Goal: Task Accomplishment & Management: Complete application form

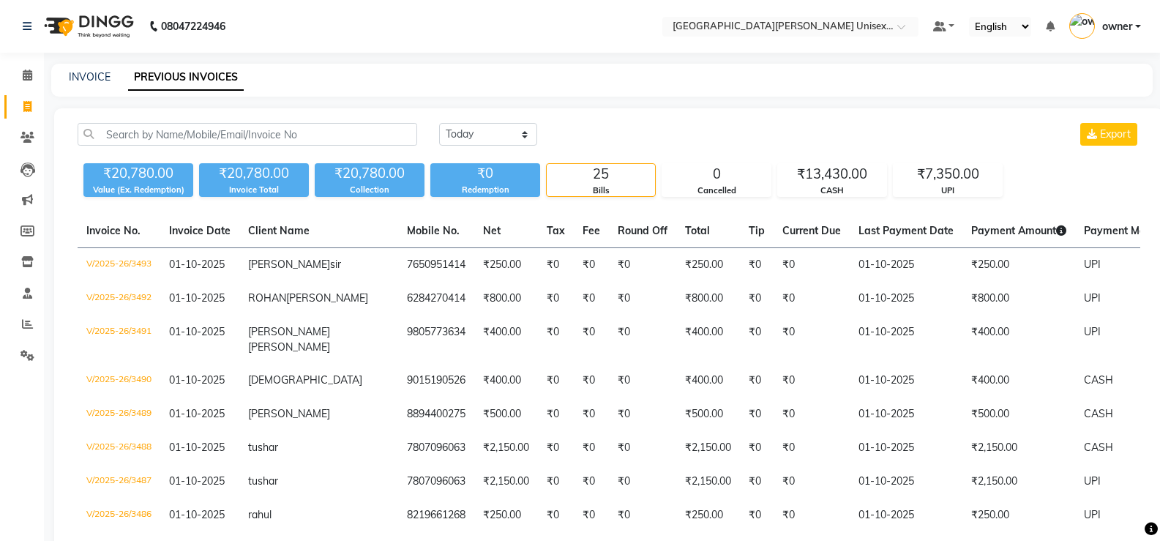
select select "[DATE]"
click at [23, 77] on icon at bounding box center [28, 75] width 10 height 11
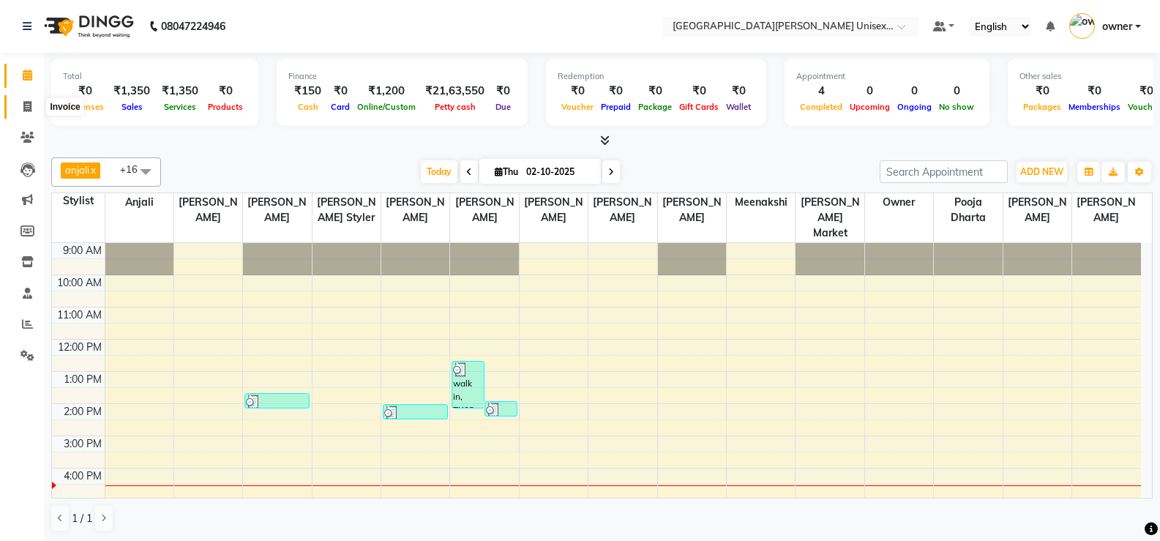
click at [32, 105] on span at bounding box center [28, 107] width 26 height 17
select select "service"
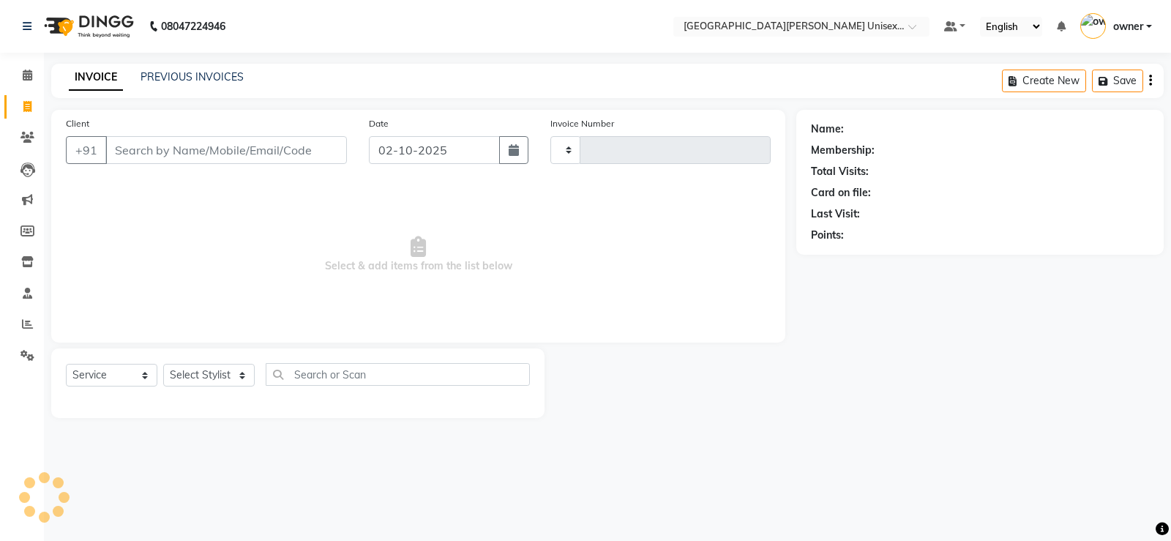
type input "3498"
select select "7055"
click at [149, 148] on input "Client" at bounding box center [226, 150] width 242 height 28
click at [154, 149] on input "Client" at bounding box center [226, 150] width 242 height 28
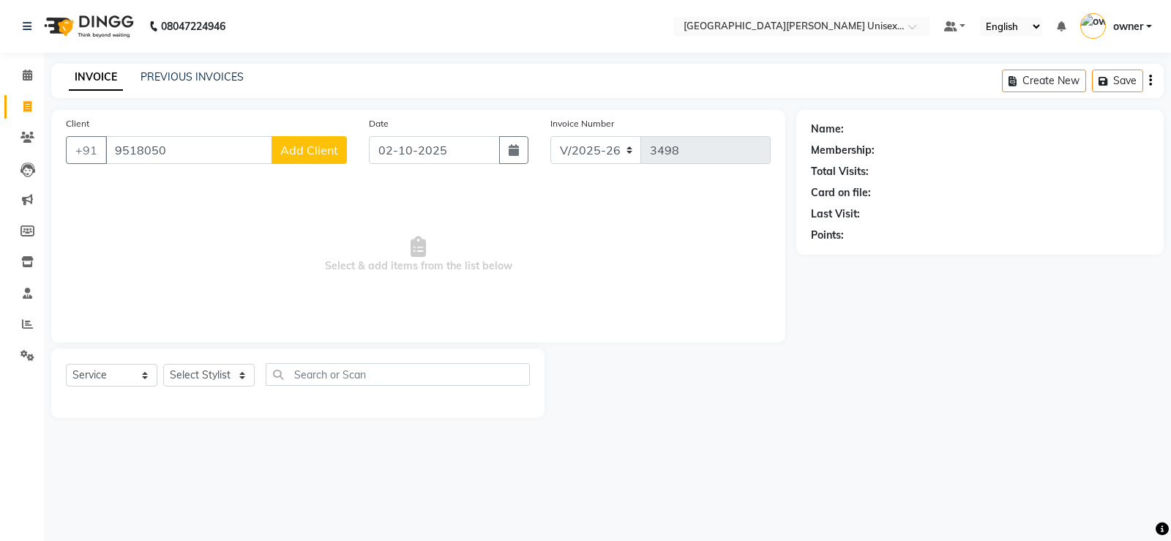
click at [139, 149] on input "9518050" at bounding box center [188, 150] width 167 height 28
click at [165, 147] on input "9518050" at bounding box center [188, 150] width 167 height 28
type input "9"
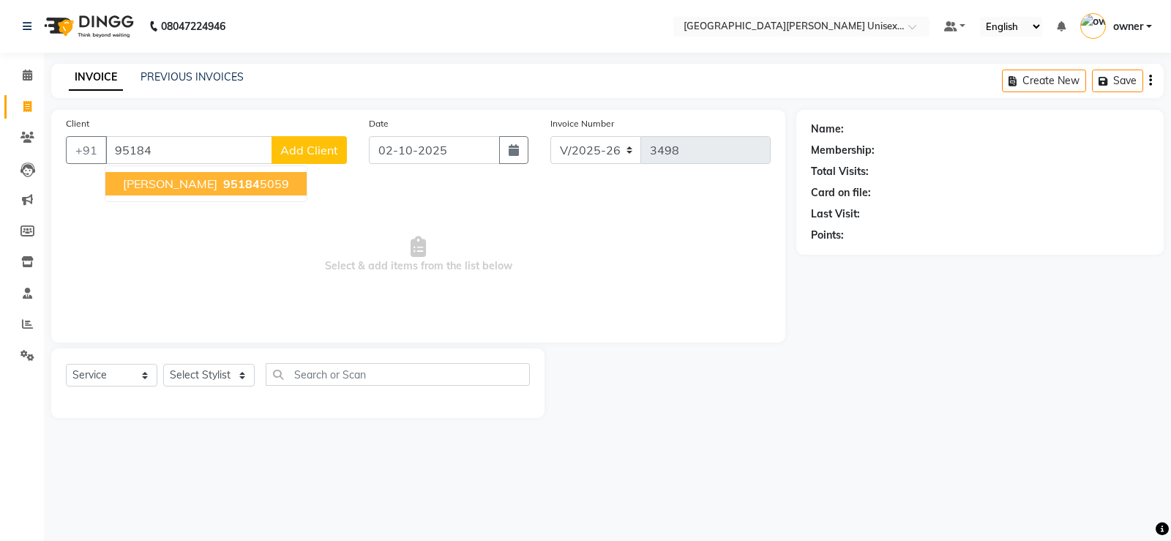
click at [223, 190] on span "95184" at bounding box center [241, 183] width 37 height 15
type input "951845059"
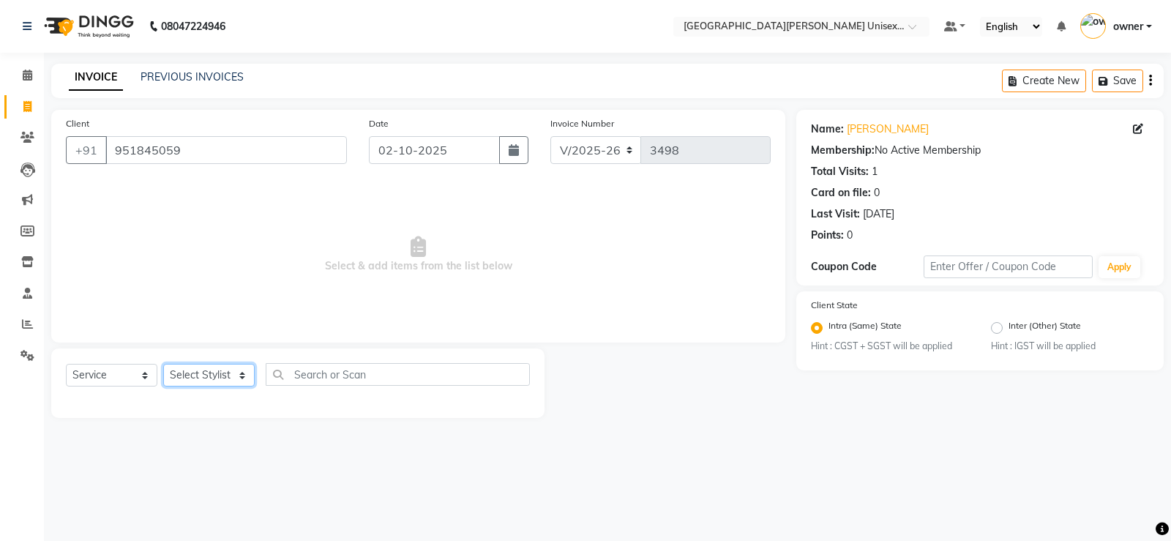
click at [198, 375] on select "Select Stylist anjali [PERSON_NAME] [PERSON_NAME] [PERSON_NAME] [PERSON_NAME] […" at bounding box center [208, 375] width 91 height 23
select select "82058"
click at [163, 364] on select "Select Stylist anjali [PERSON_NAME] [PERSON_NAME] [PERSON_NAME] [PERSON_NAME] […" at bounding box center [208, 375] width 91 height 23
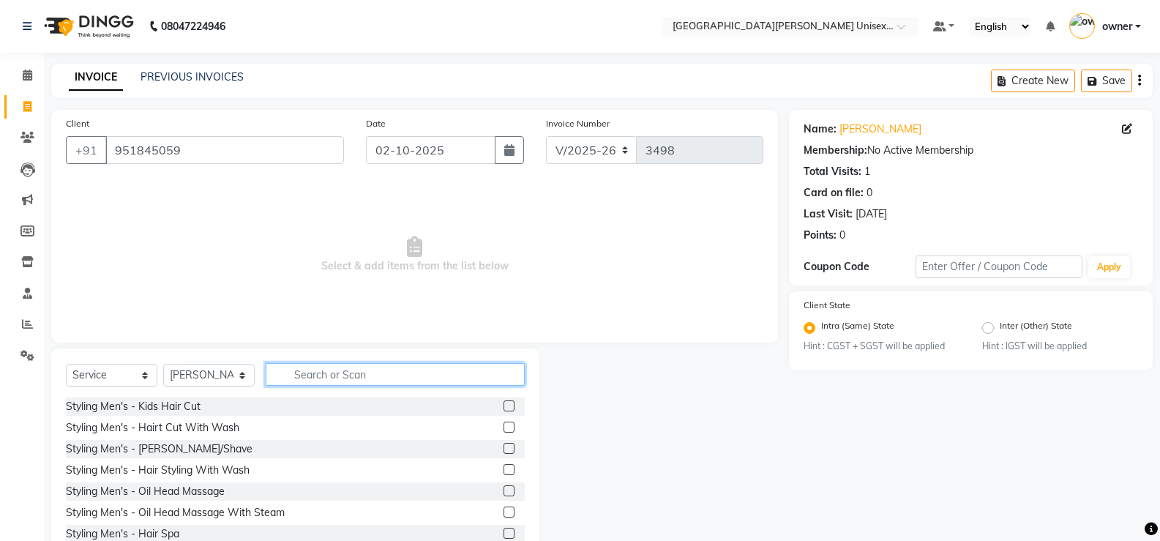
click at [311, 378] on input "text" at bounding box center [395, 374] width 259 height 23
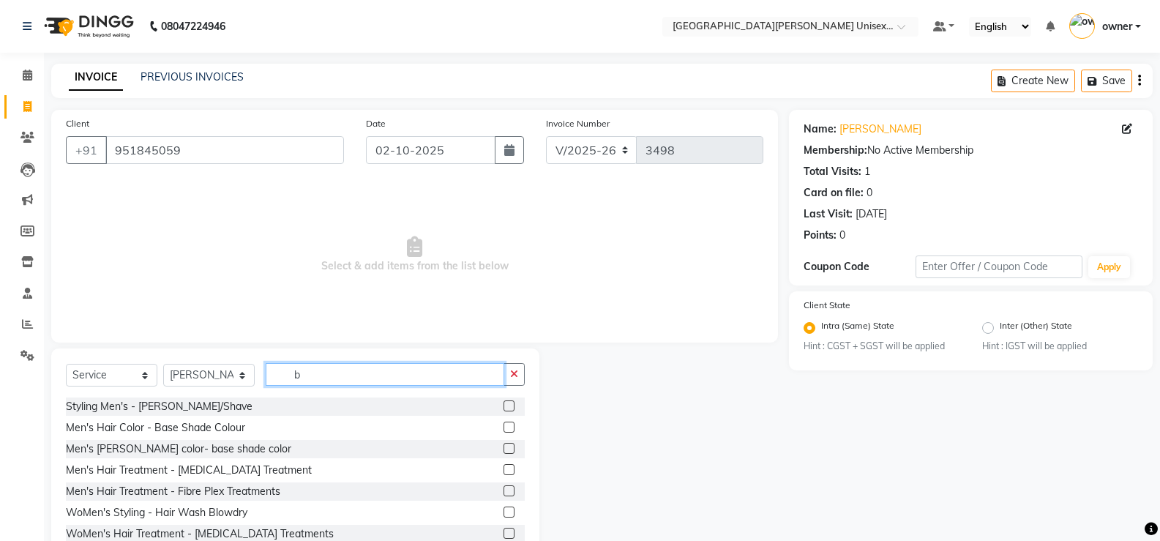
type input "b"
click at [504, 468] on label at bounding box center [509, 469] width 11 height 11
click at [504, 468] on input "checkbox" at bounding box center [509, 470] width 10 height 10
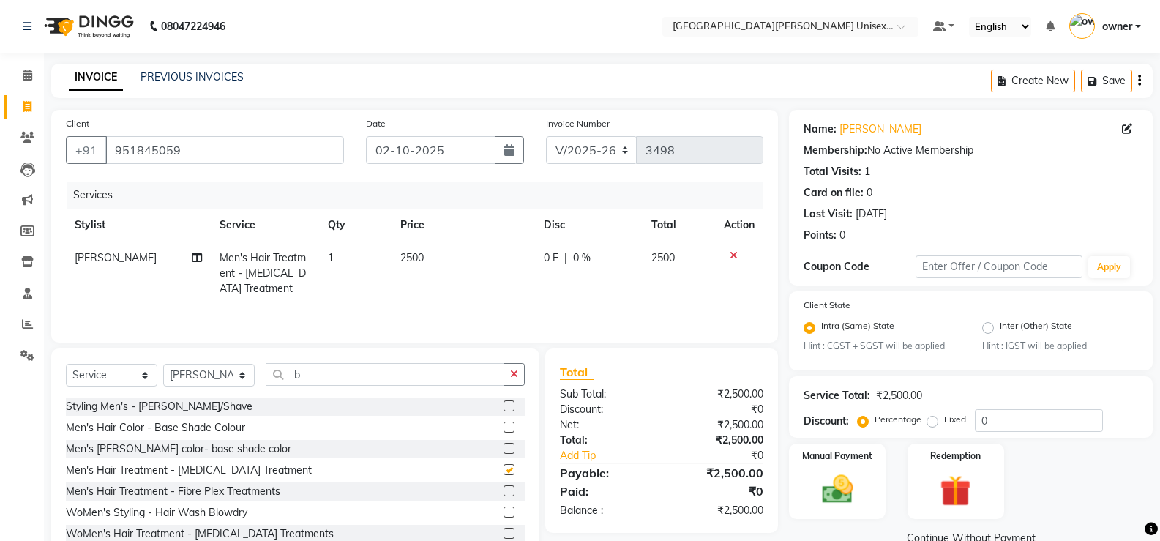
checkbox input "false"
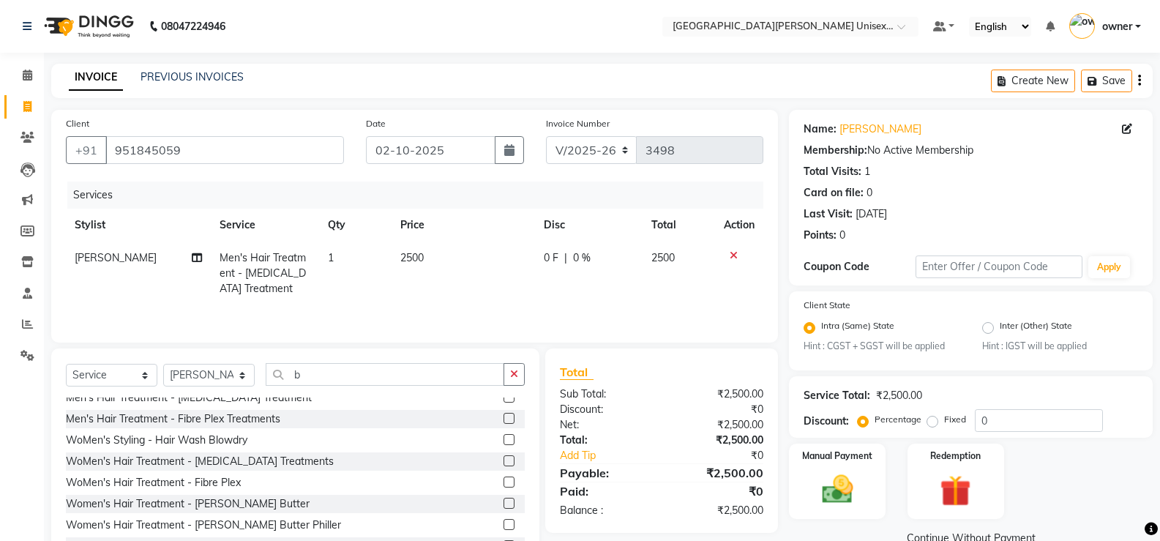
scroll to position [73, 0]
click at [504, 459] on label at bounding box center [509, 459] width 11 height 11
click at [504, 459] on input "checkbox" at bounding box center [509, 461] width 10 height 10
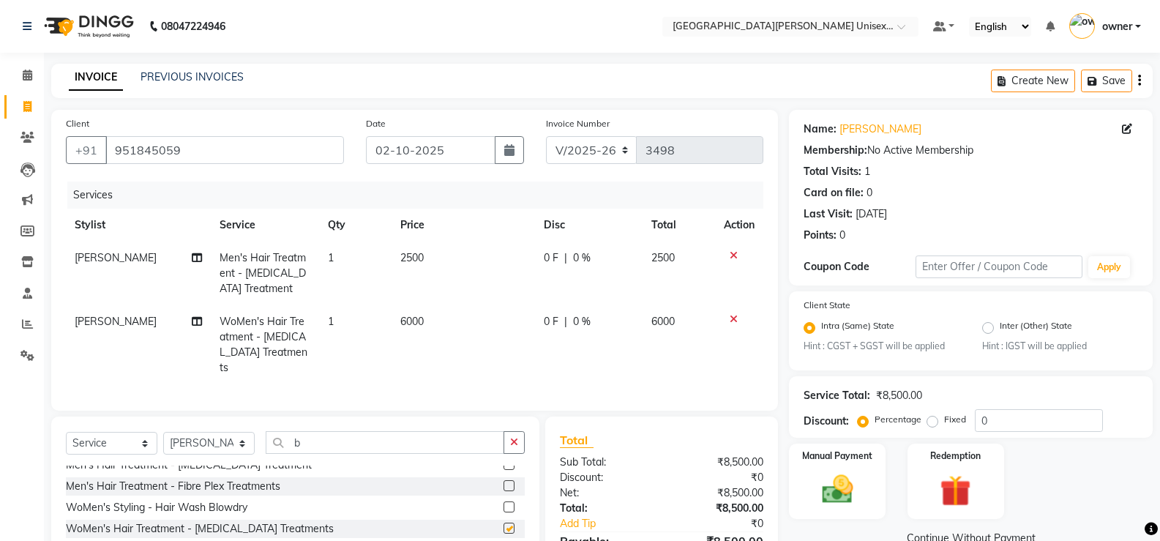
checkbox input "false"
click at [727, 248] on td at bounding box center [739, 274] width 48 height 64
click at [734, 255] on icon at bounding box center [734, 255] width 8 height 10
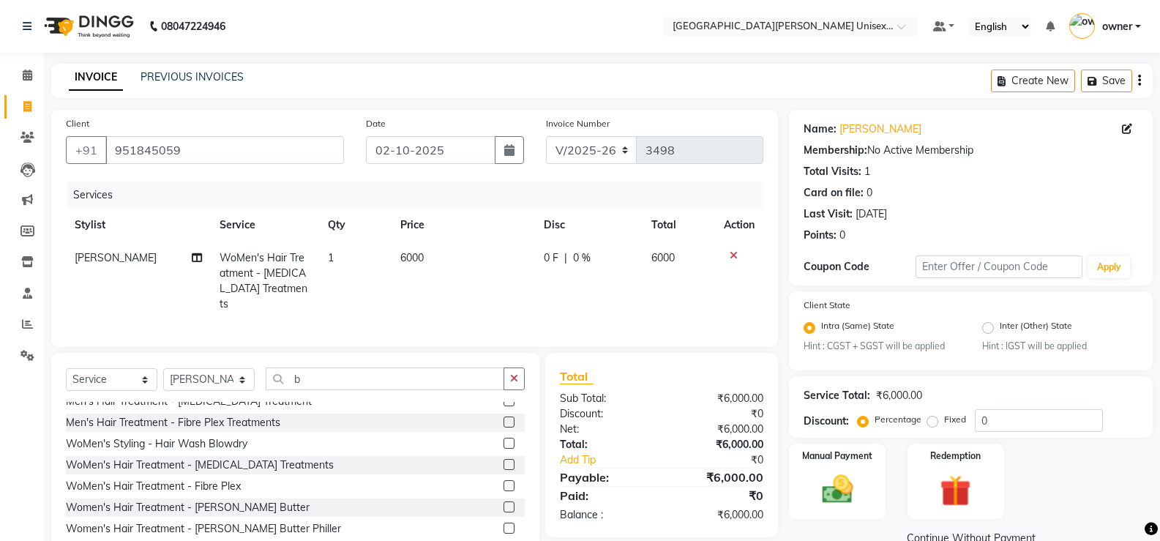
click at [734, 255] on icon at bounding box center [734, 255] width 8 height 10
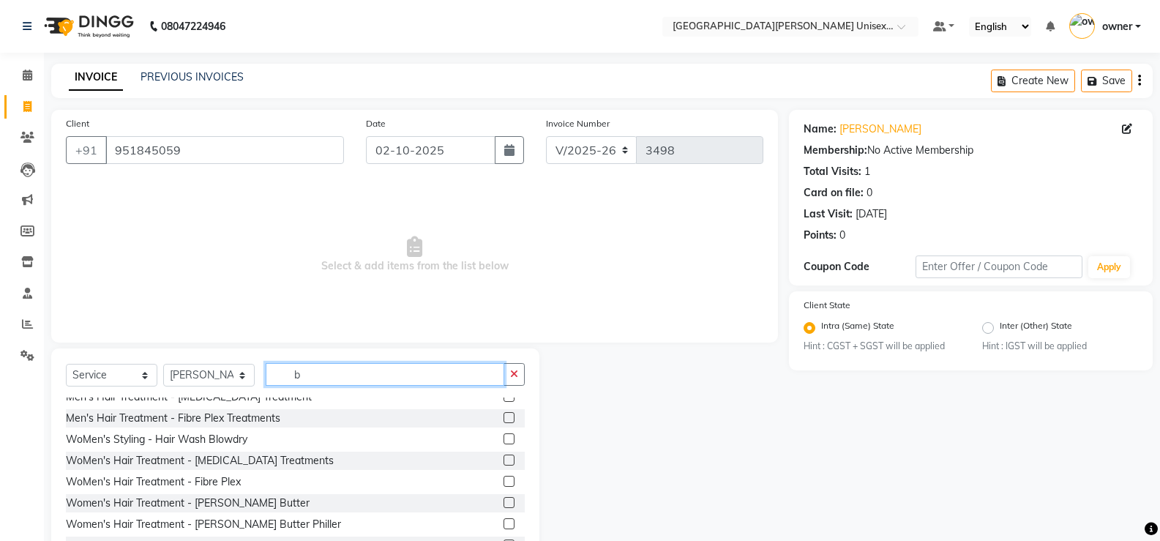
click at [355, 371] on input "b" at bounding box center [385, 374] width 239 height 23
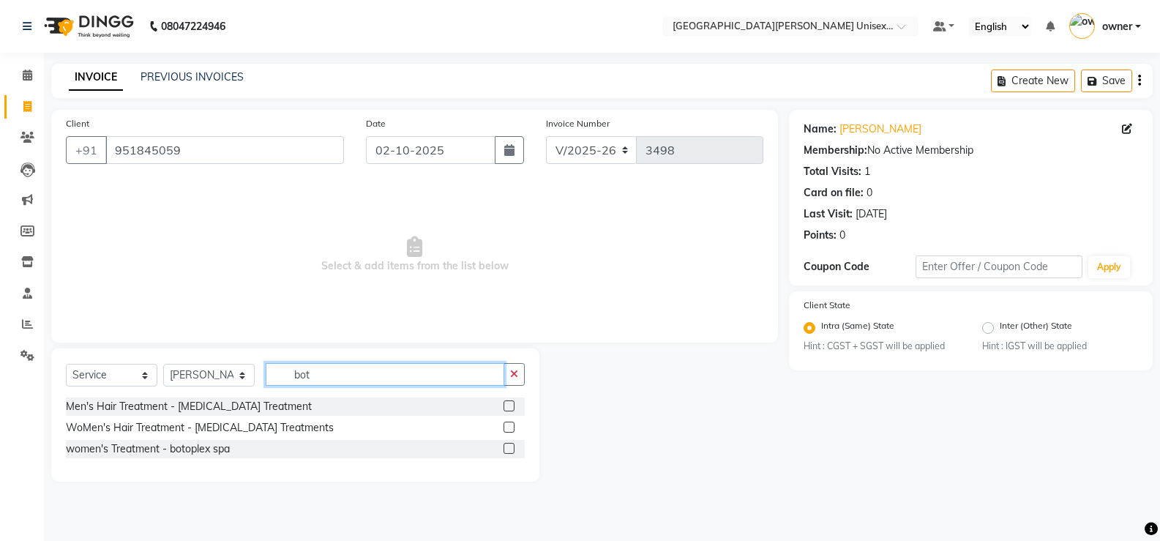
scroll to position [0, 0]
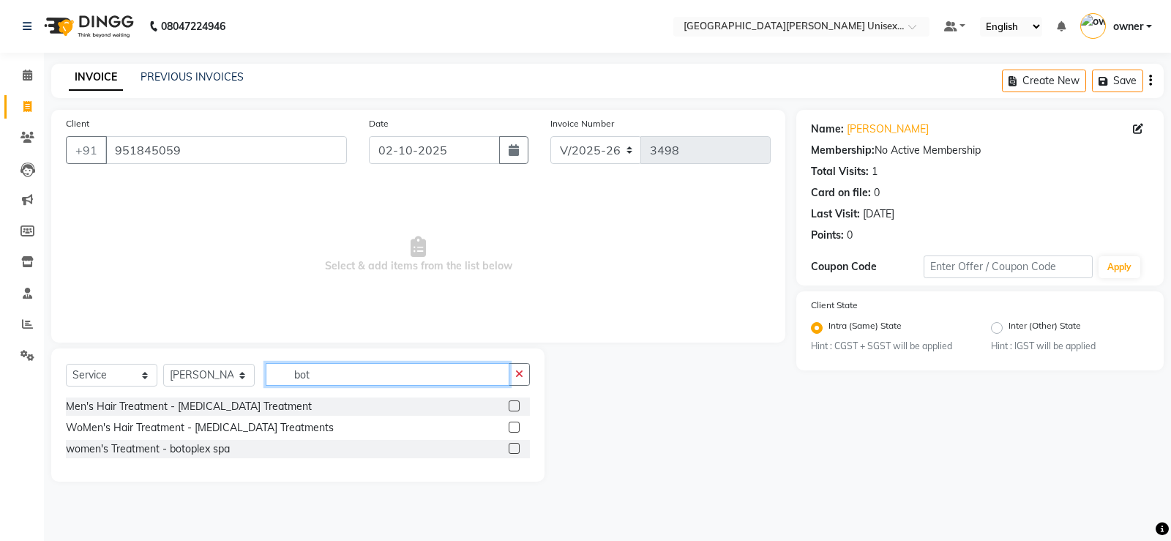
type input "bot"
click at [519, 425] on label at bounding box center [514, 427] width 11 height 11
click at [518, 425] on input "checkbox" at bounding box center [514, 428] width 10 height 10
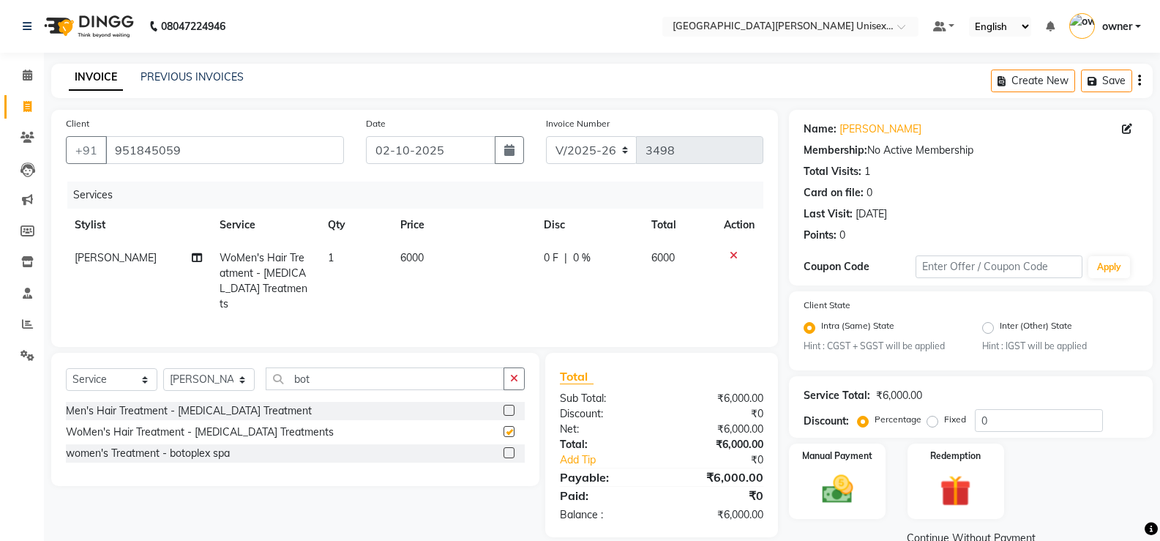
checkbox input "false"
click at [557, 257] on span "0 F" at bounding box center [551, 257] width 15 height 15
select select "82058"
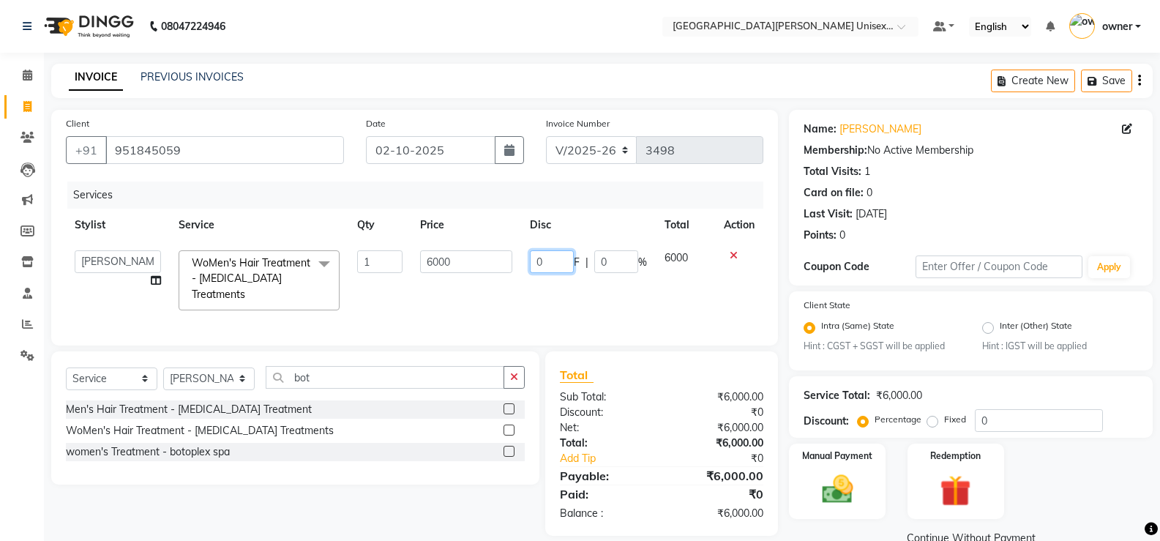
click at [558, 257] on input "0" at bounding box center [552, 261] width 44 height 23
type input "1000"
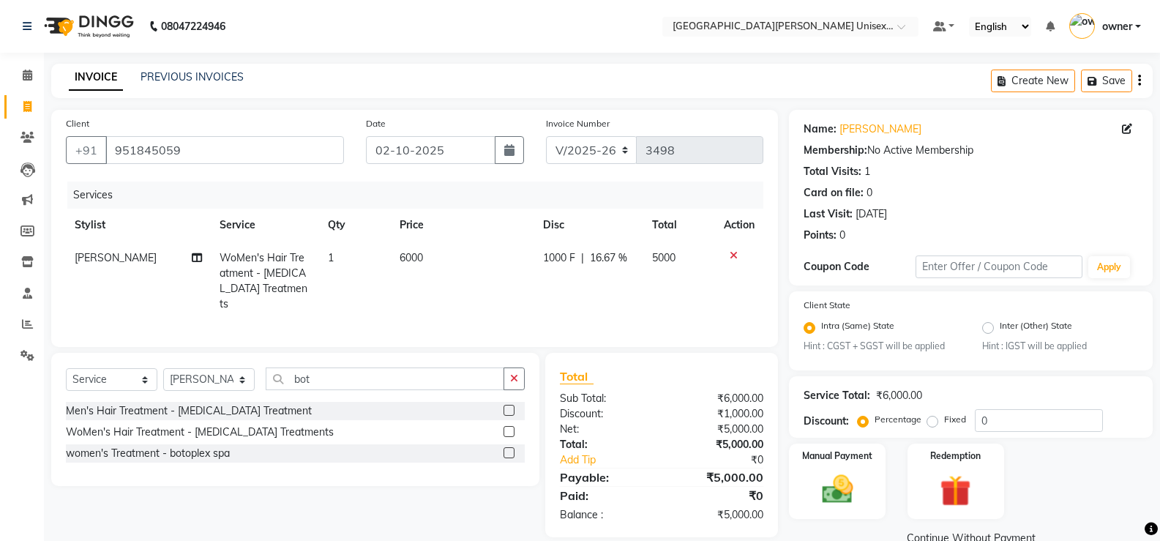
click at [464, 265] on td "6000" at bounding box center [462, 281] width 143 height 79
select select "82058"
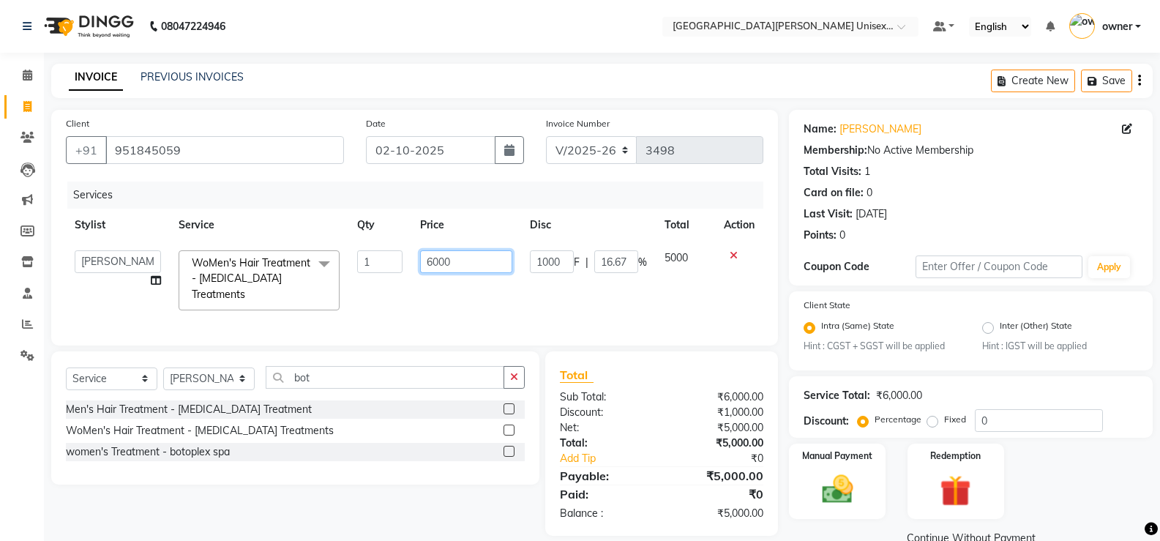
click at [463, 265] on input "6000" at bounding box center [465, 261] width 91 height 23
type input "6"
type input "7000"
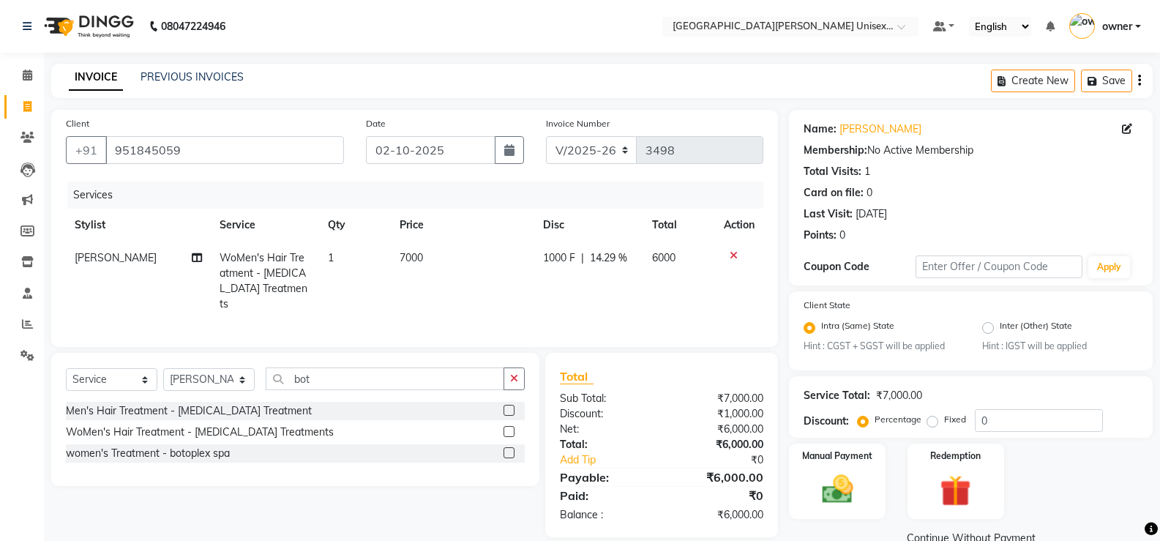
click at [446, 299] on td "7000" at bounding box center [462, 281] width 143 height 79
select select "82058"
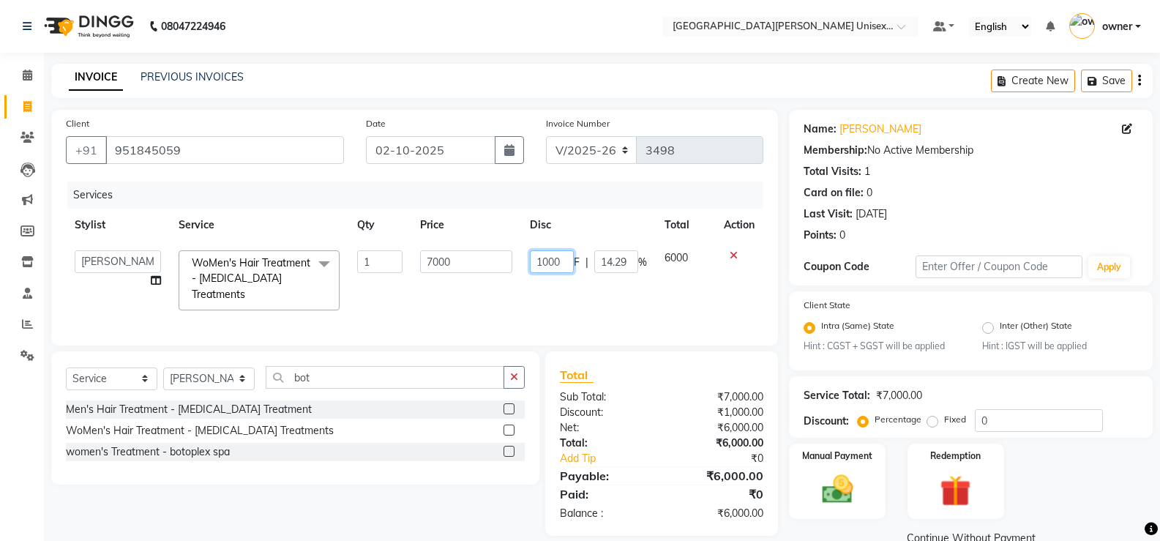
click at [542, 263] on input "1000" at bounding box center [552, 261] width 44 height 23
type input "2000"
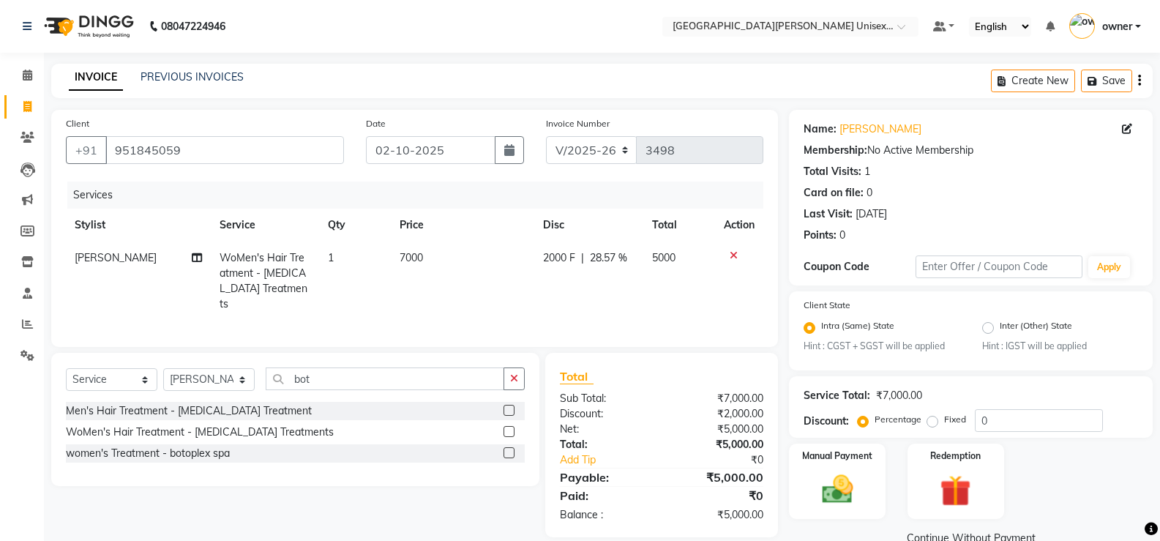
click at [386, 286] on td "1" at bounding box center [355, 281] width 72 height 79
select select "82058"
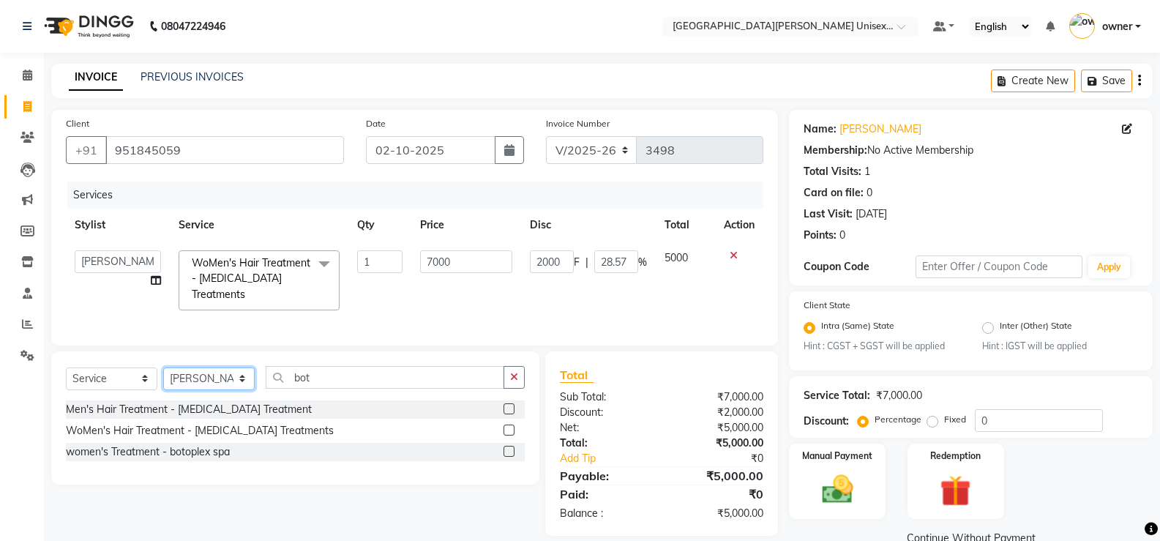
click at [212, 381] on select "Select Stylist anjali [PERSON_NAME] [PERSON_NAME] [PERSON_NAME] [PERSON_NAME] […" at bounding box center [208, 378] width 91 height 23
select select "58723"
click at [163, 367] on select "Select Stylist anjali [PERSON_NAME] [PERSON_NAME] [PERSON_NAME] [PERSON_NAME] […" at bounding box center [208, 378] width 91 height 23
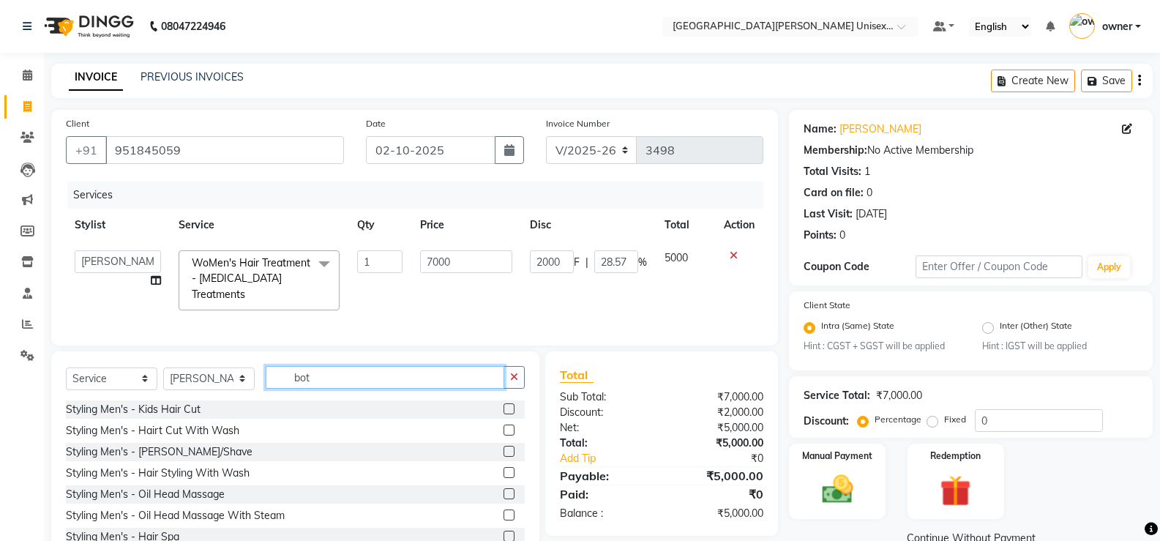
click at [347, 373] on input "bot" at bounding box center [385, 377] width 239 height 23
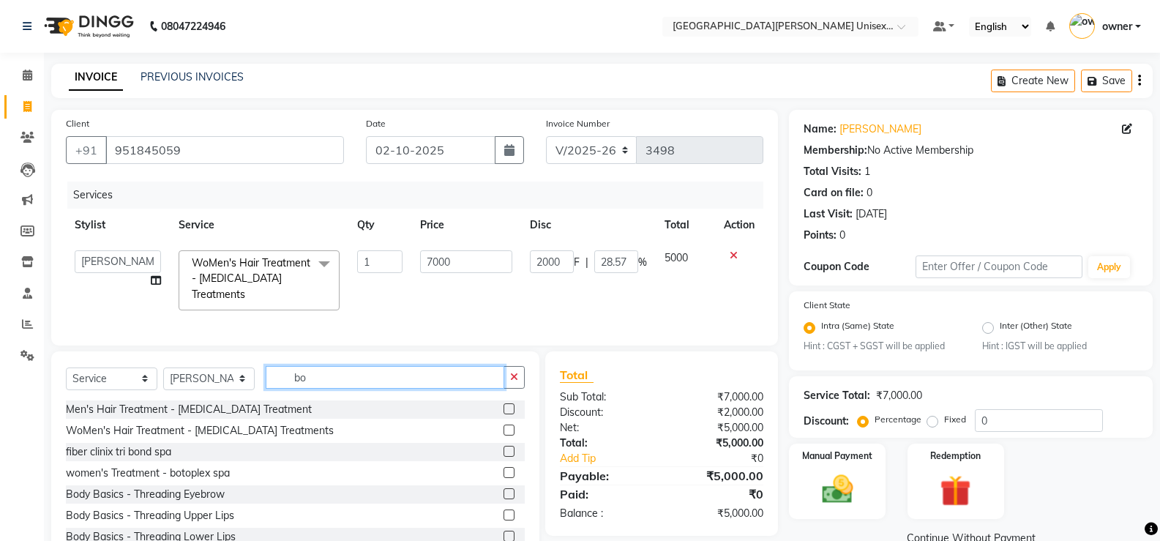
type input "bot"
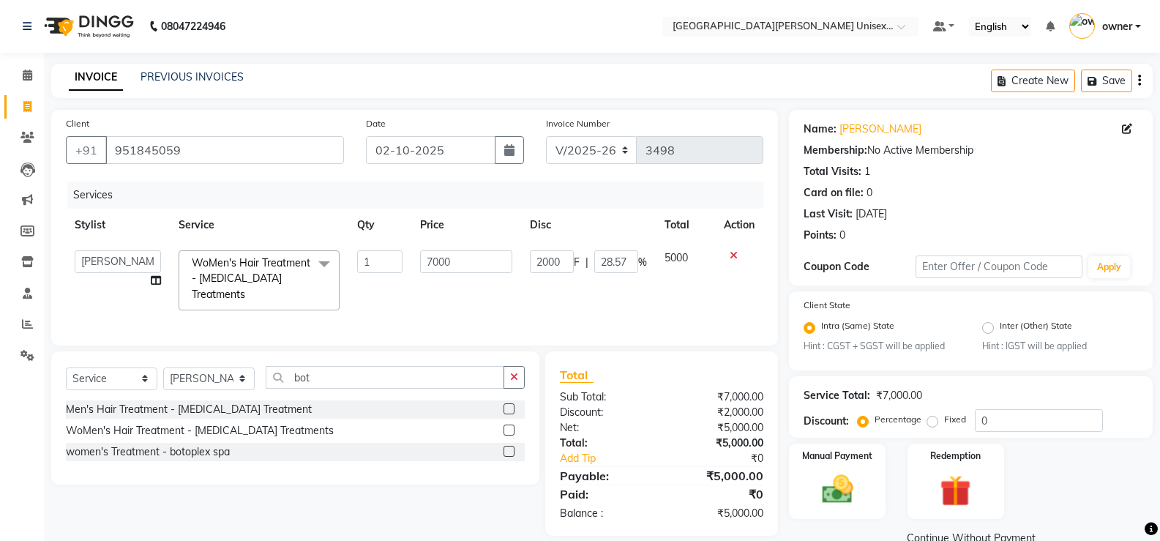
click at [508, 427] on label at bounding box center [509, 429] width 11 height 11
click at [508, 427] on input "checkbox" at bounding box center [509, 431] width 10 height 10
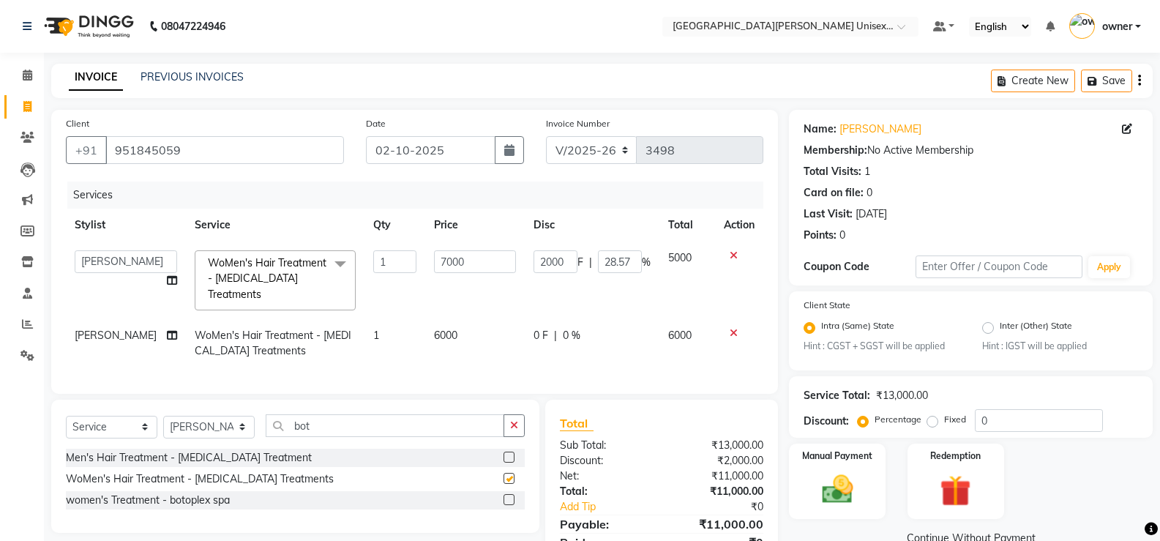
checkbox input "false"
click at [459, 321] on td "6000" at bounding box center [475, 343] width 100 height 48
select select "58723"
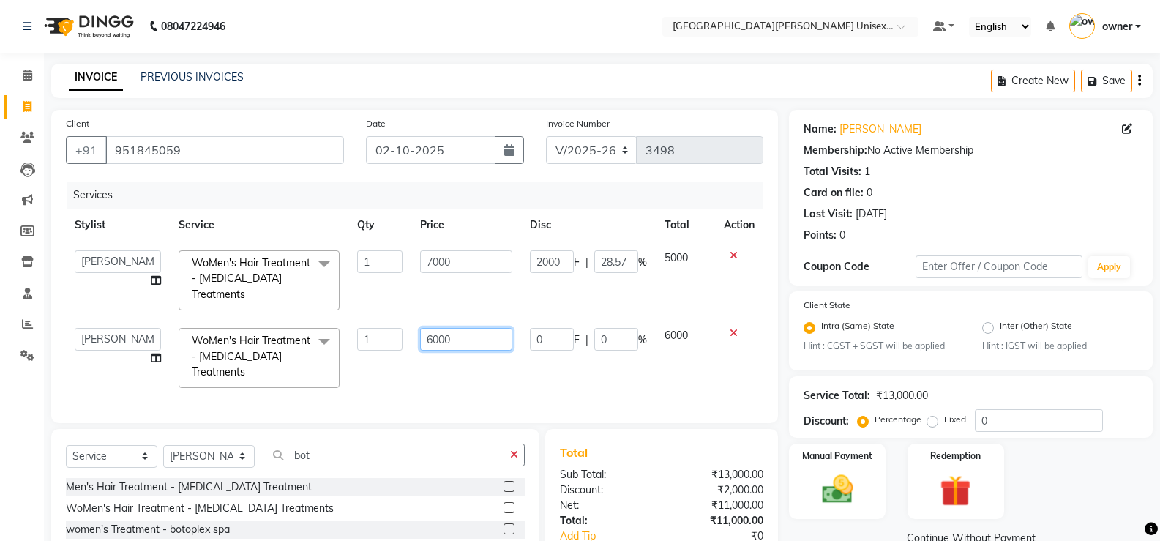
click at [459, 328] on input "6000" at bounding box center [465, 339] width 91 height 23
type input "6"
type input "8500"
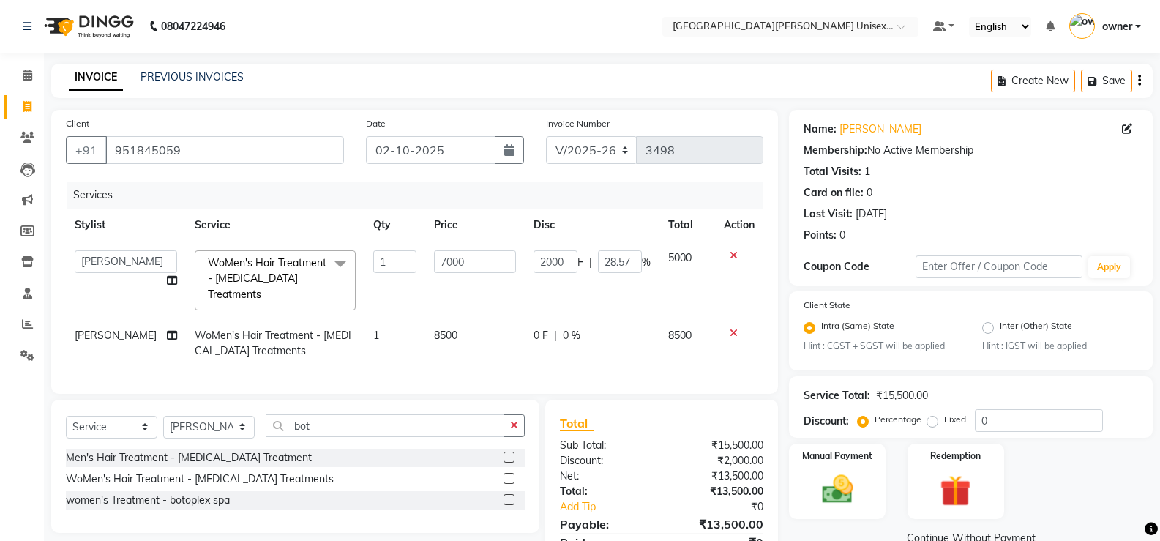
click at [490, 337] on td "8500" at bounding box center [475, 343] width 100 height 48
select select "58723"
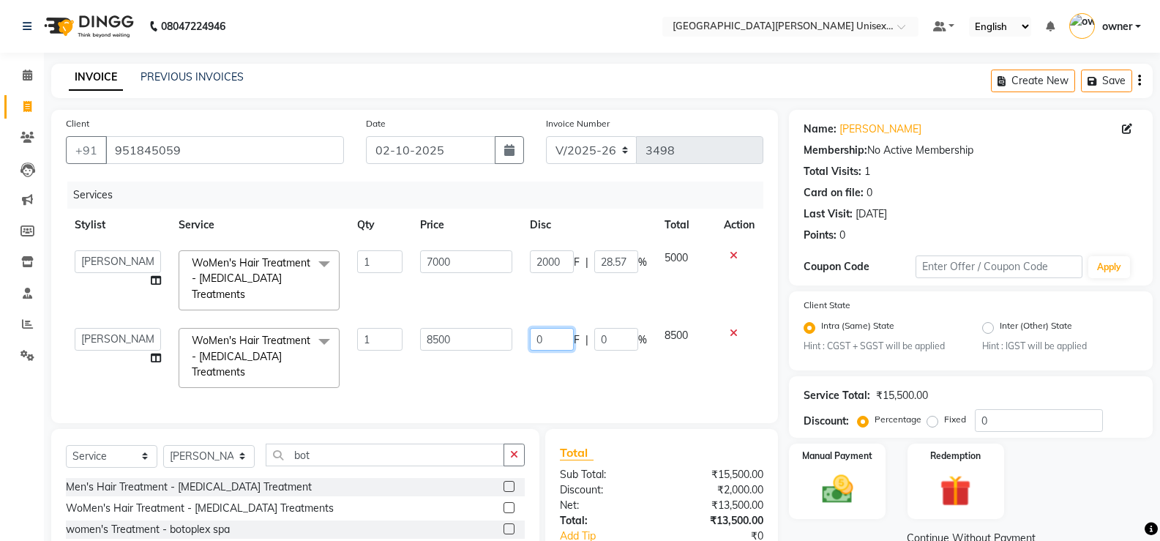
click at [555, 328] on input "0" at bounding box center [552, 339] width 44 height 23
type input "3500"
click at [495, 354] on div "Services Stylist Service Qty Price Disc Total Action anjali [PERSON_NAME] [PERS…" at bounding box center [414, 295] width 697 height 227
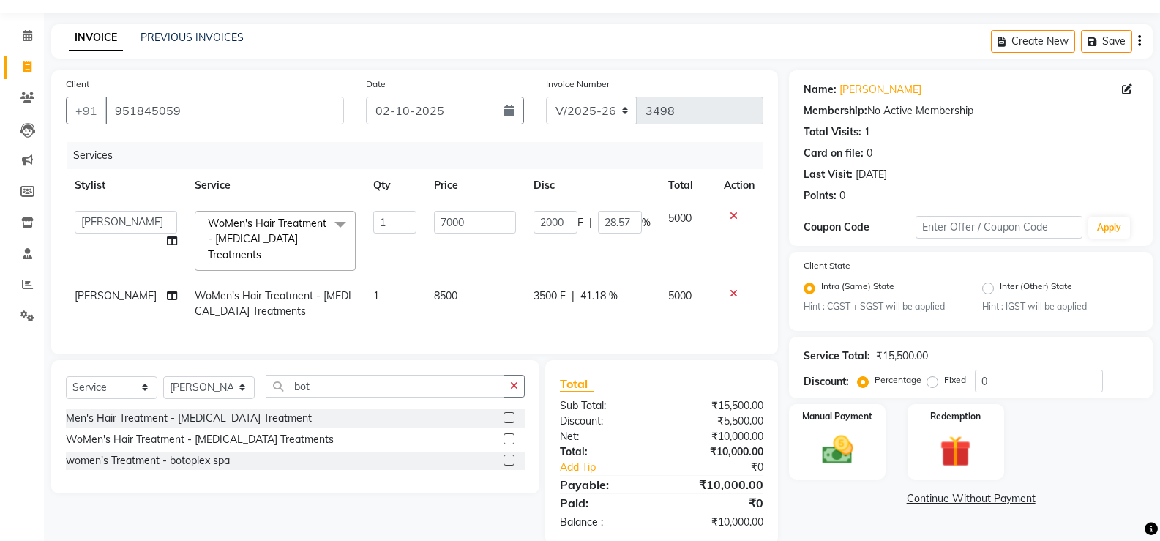
scroll to position [61, 0]
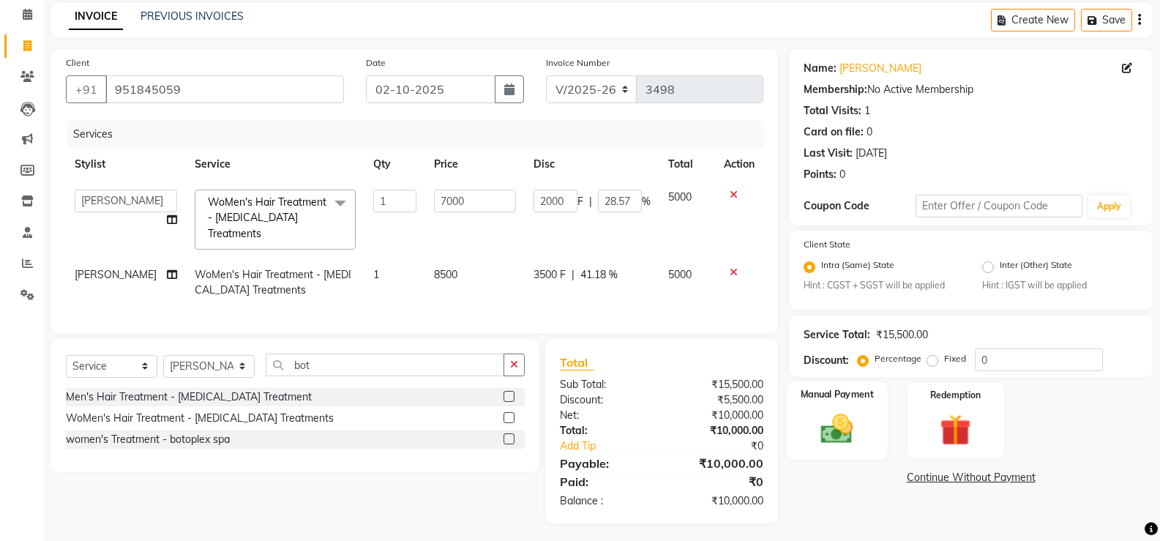
click at [831, 438] on img at bounding box center [837, 429] width 52 height 37
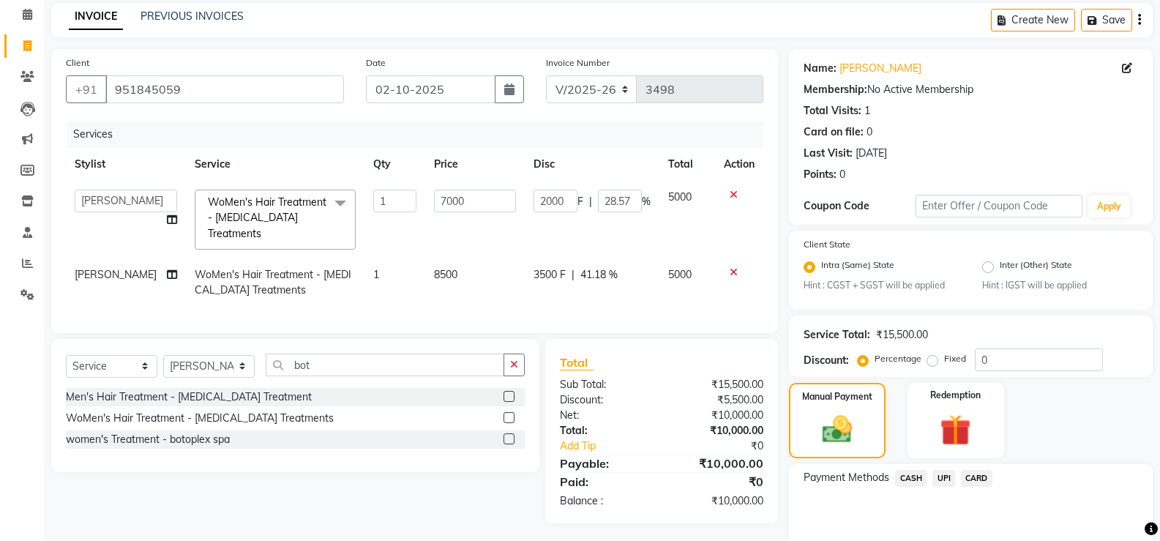
click at [943, 476] on span "UPI" at bounding box center [943, 478] width 23 height 17
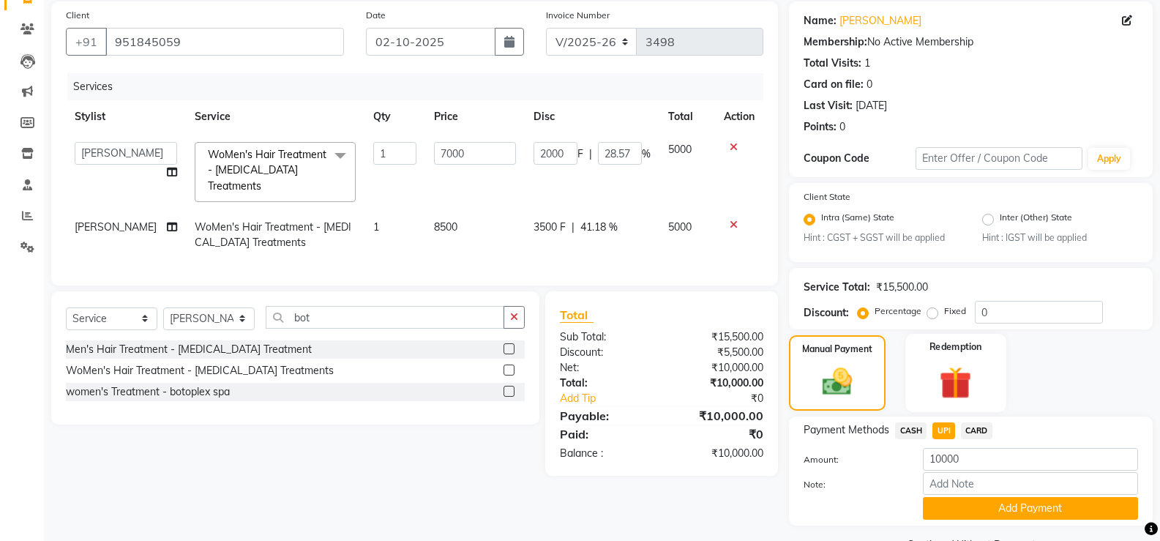
scroll to position [145, 0]
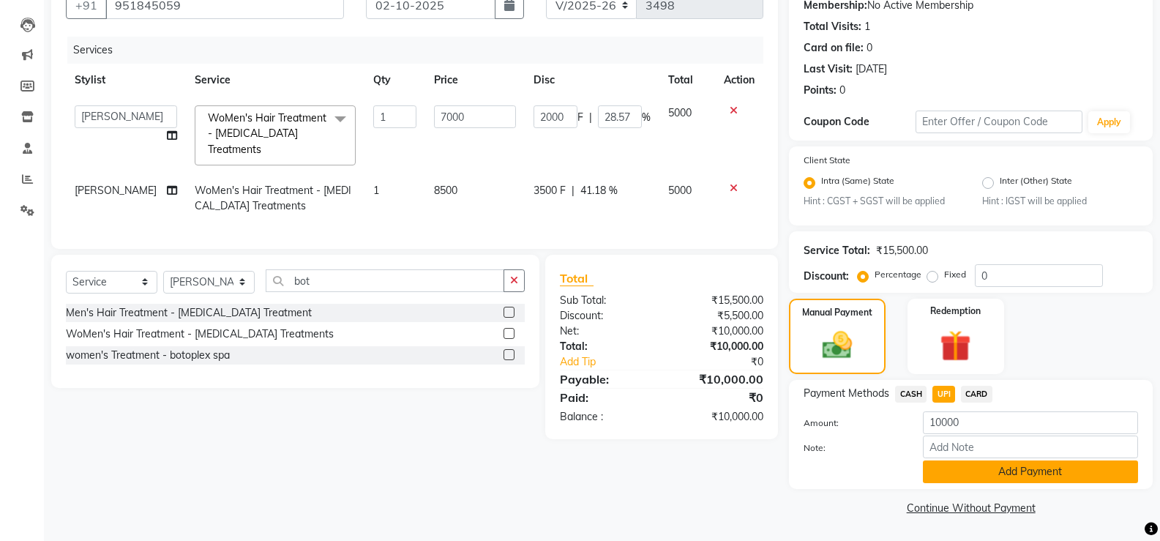
click at [931, 471] on button "Add Payment" at bounding box center [1030, 471] width 215 height 23
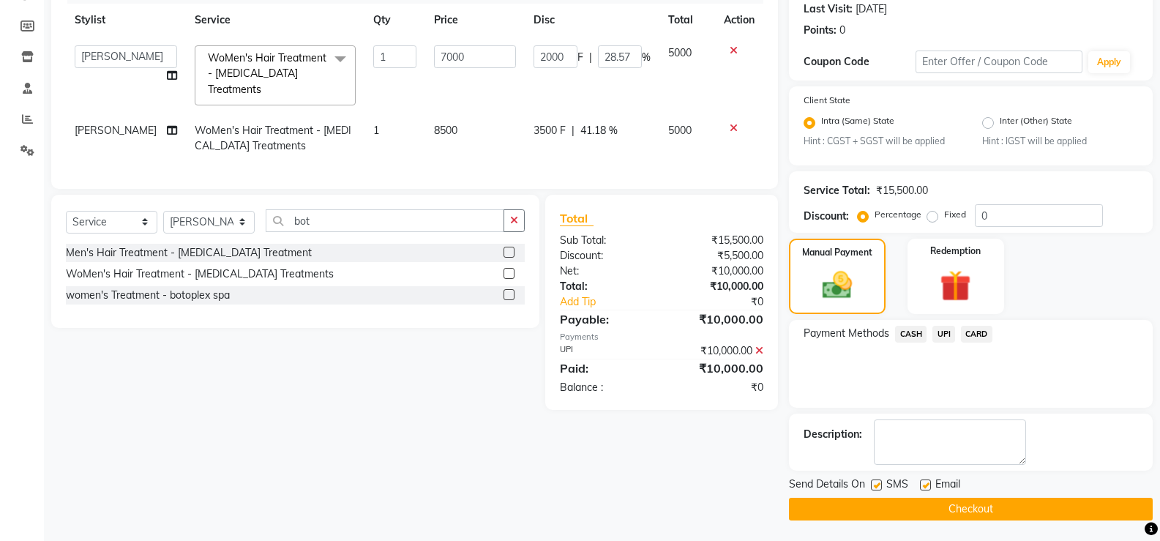
scroll to position [206, 0]
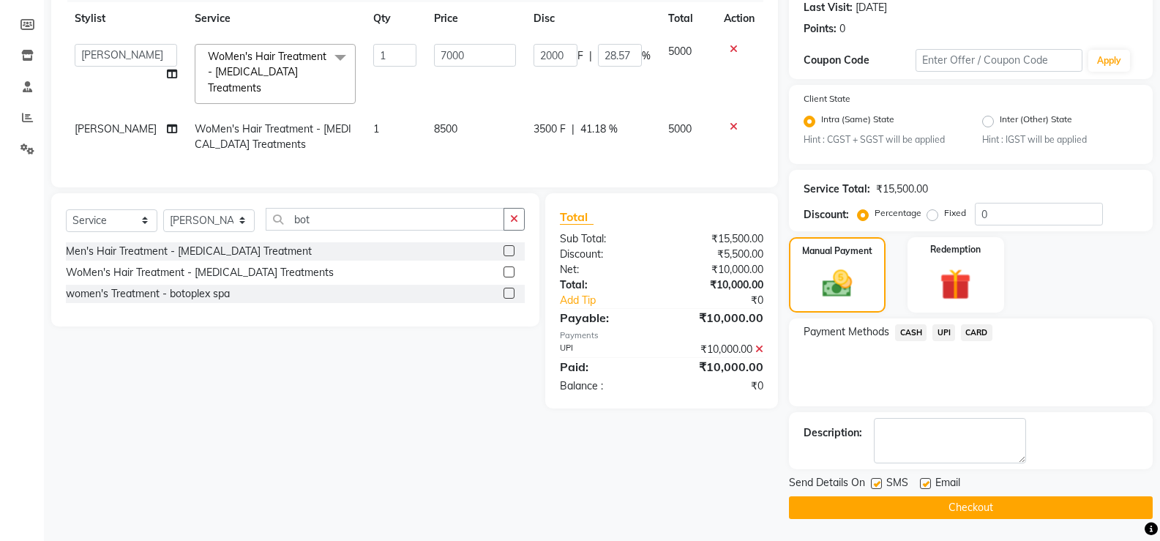
click at [862, 515] on button "Checkout" at bounding box center [971, 507] width 364 height 23
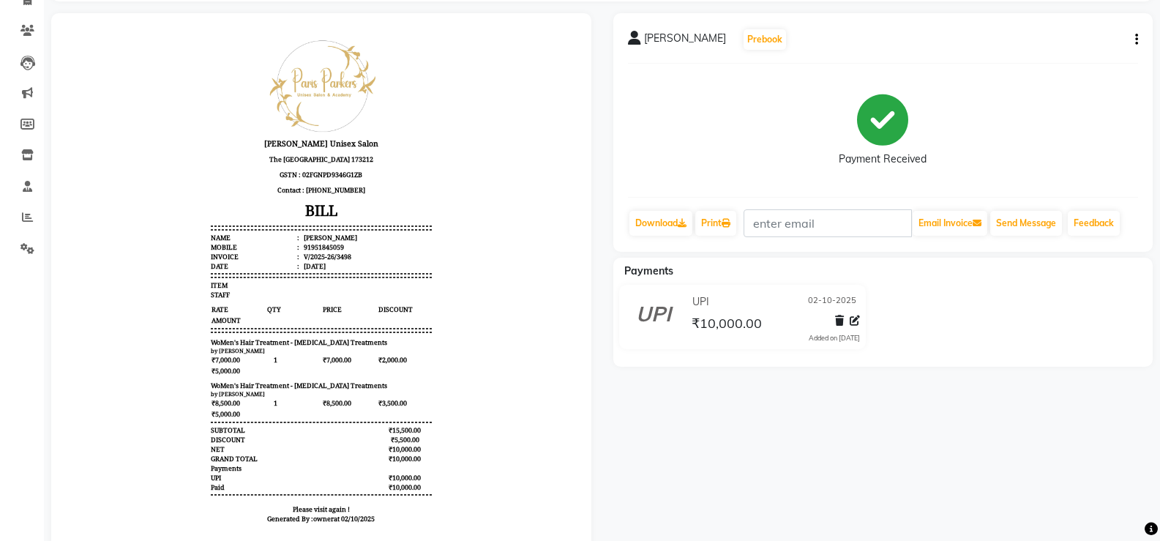
scroll to position [77, 0]
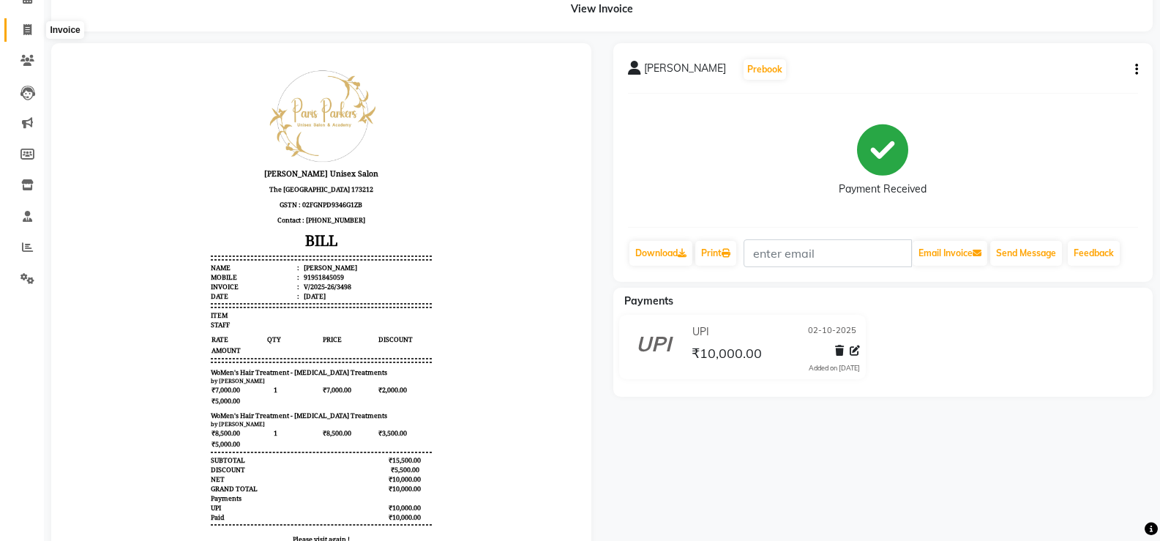
click at [26, 31] on icon at bounding box center [27, 29] width 8 height 11
select select "service"
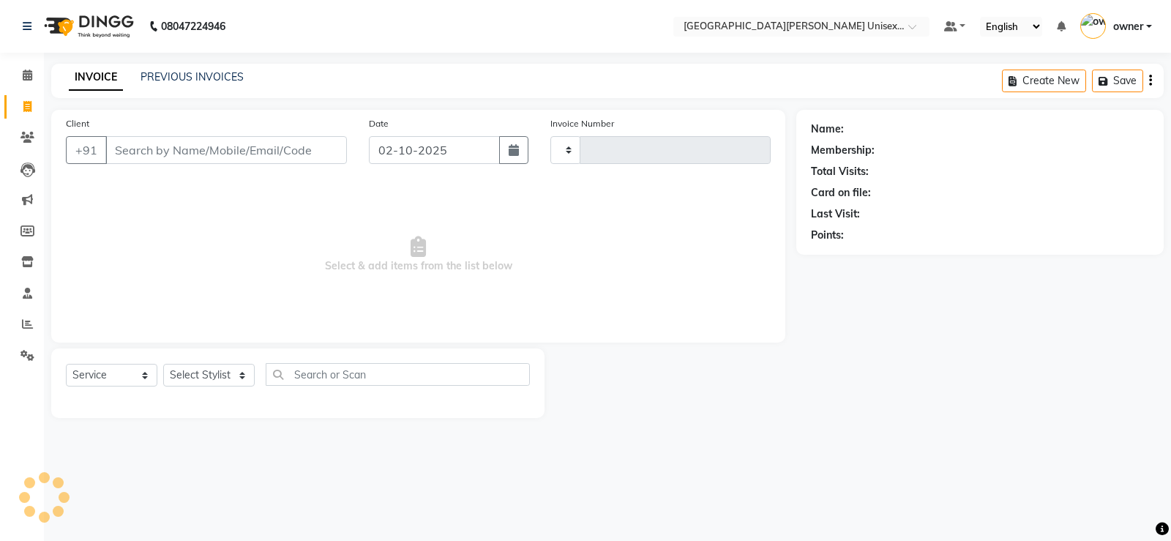
type input "3499"
select select "7055"
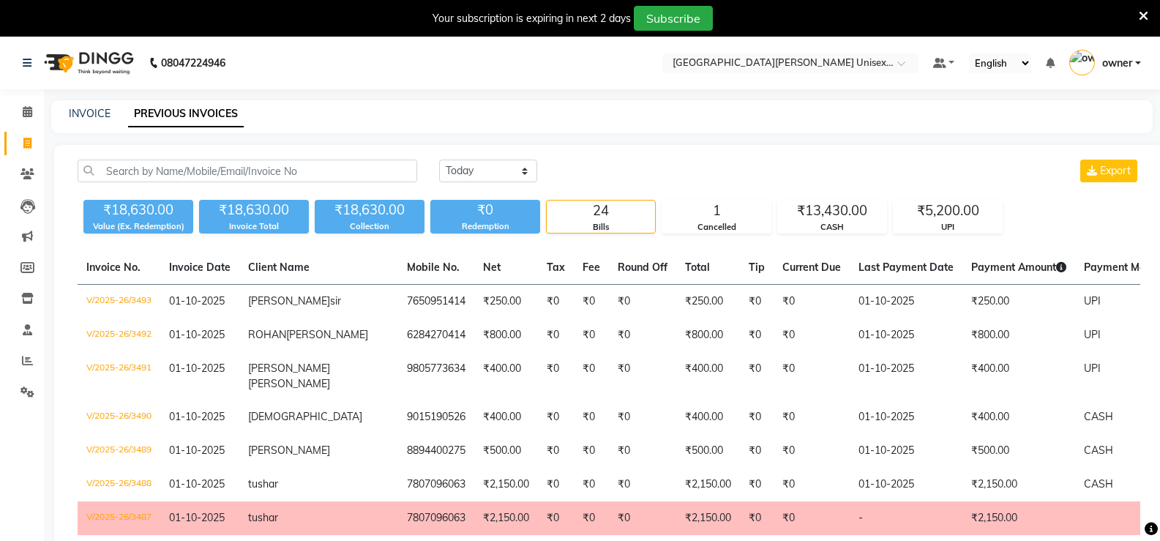
select select "[DATE]"
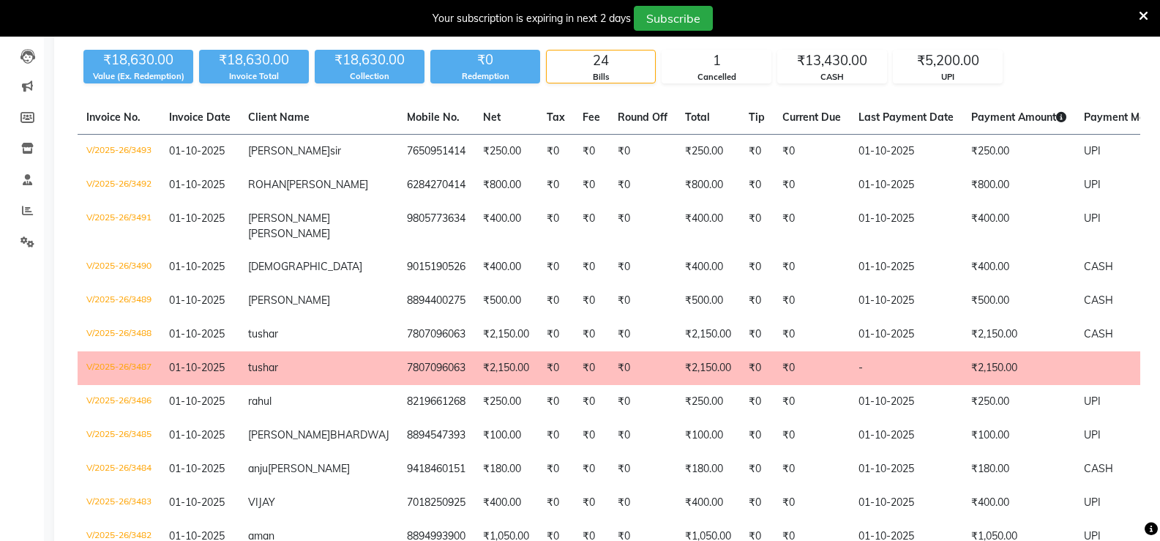
scroll to position [110, 0]
